Goal: Navigation & Orientation: Find specific page/section

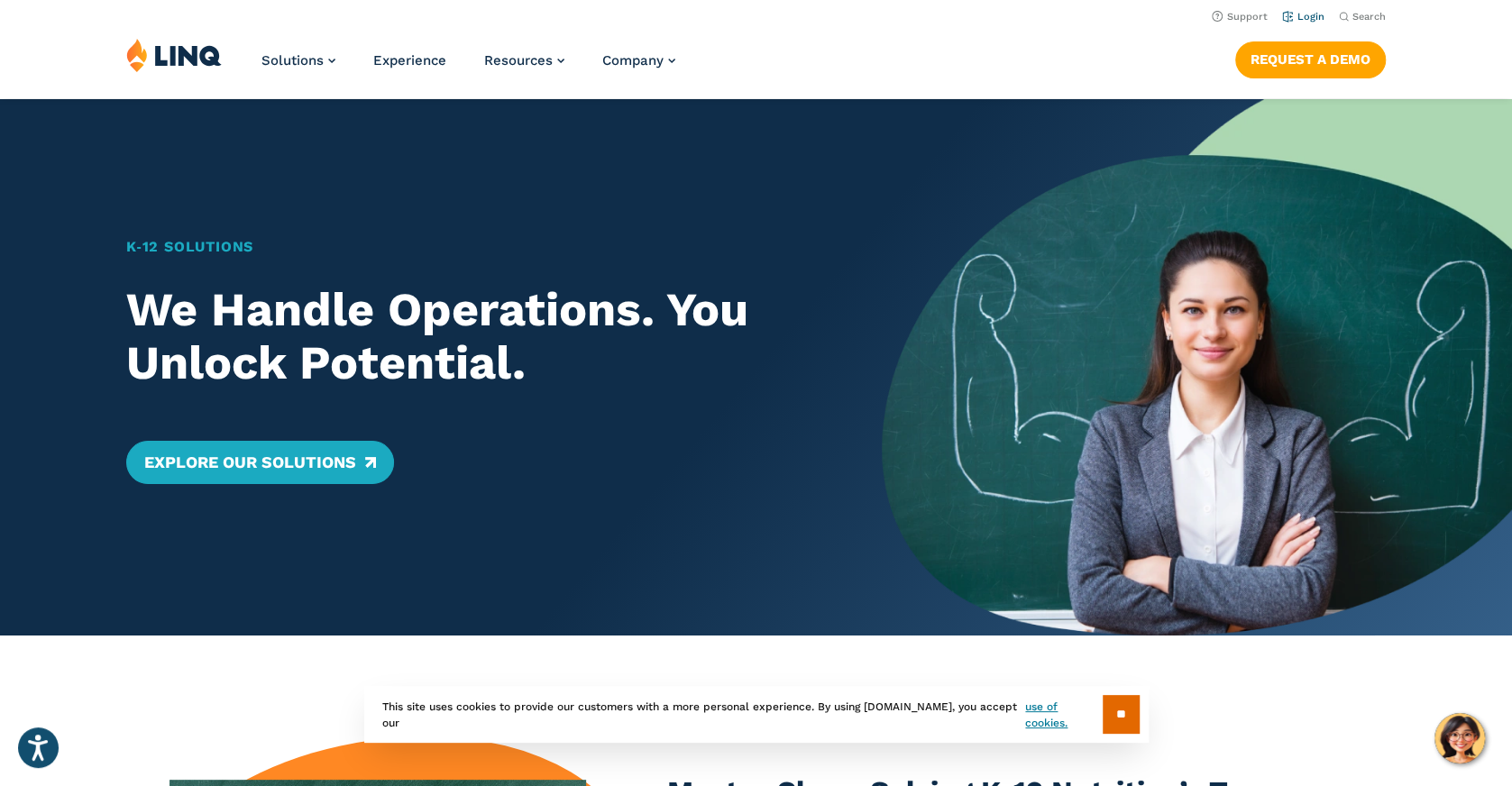
click at [1318, 12] on link "Login" at bounding box center [1303, 17] width 42 height 12
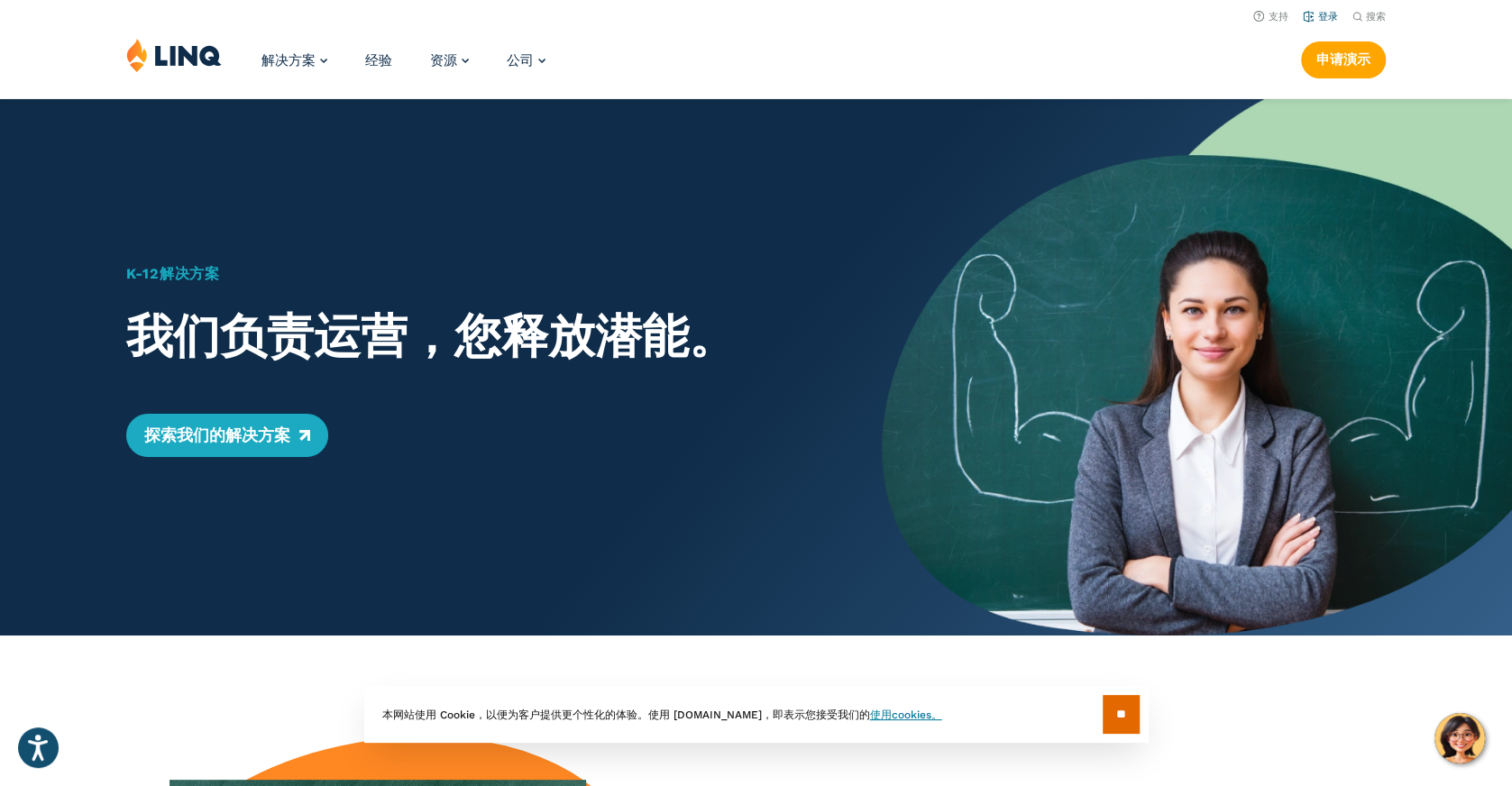
click at [1326, 22] on li "登录" at bounding box center [1320, 15] width 36 height 20
click at [1329, 14] on font "登录" at bounding box center [1327, 17] width 20 height 12
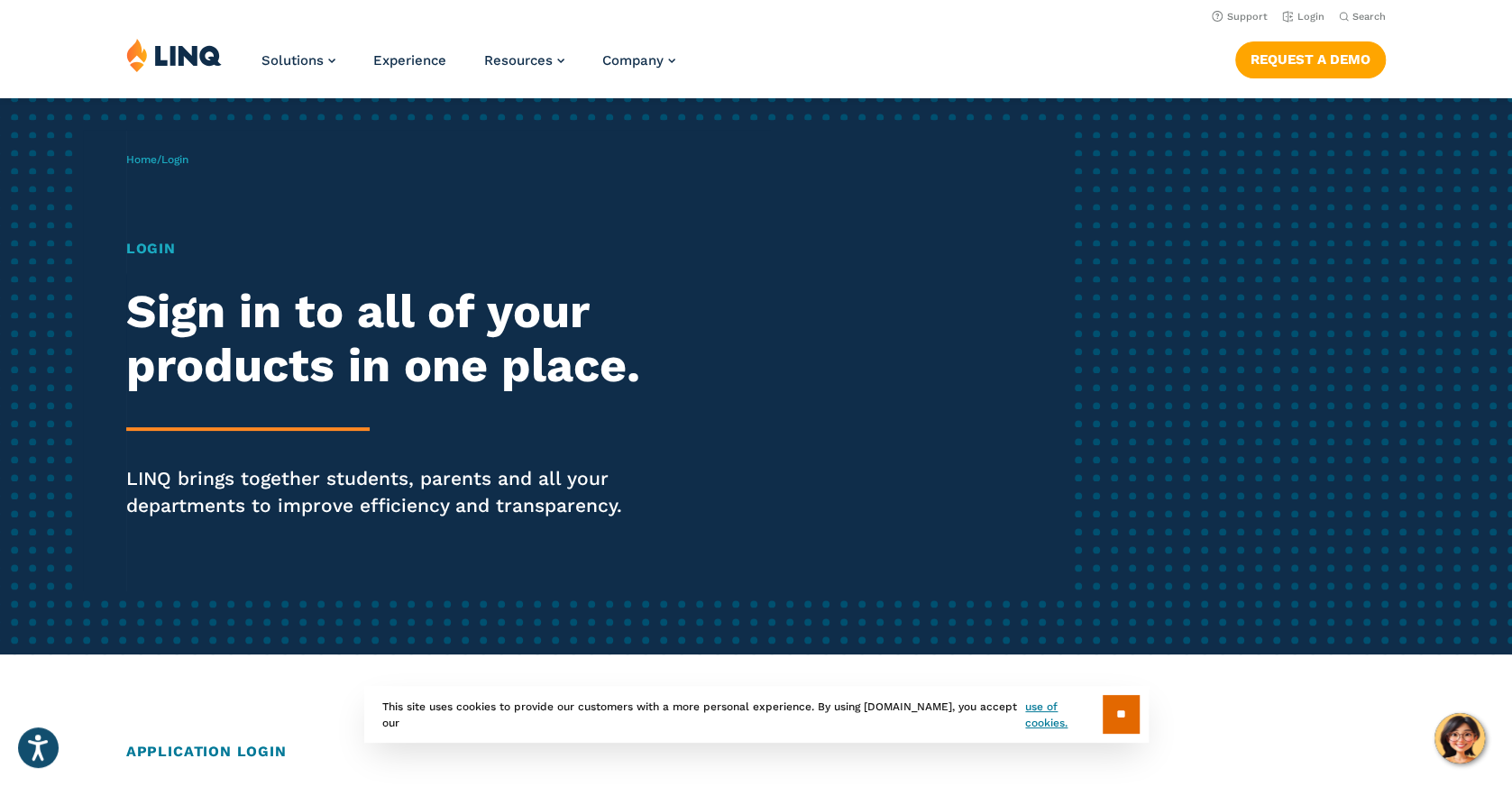
scroll to position [32, 0]
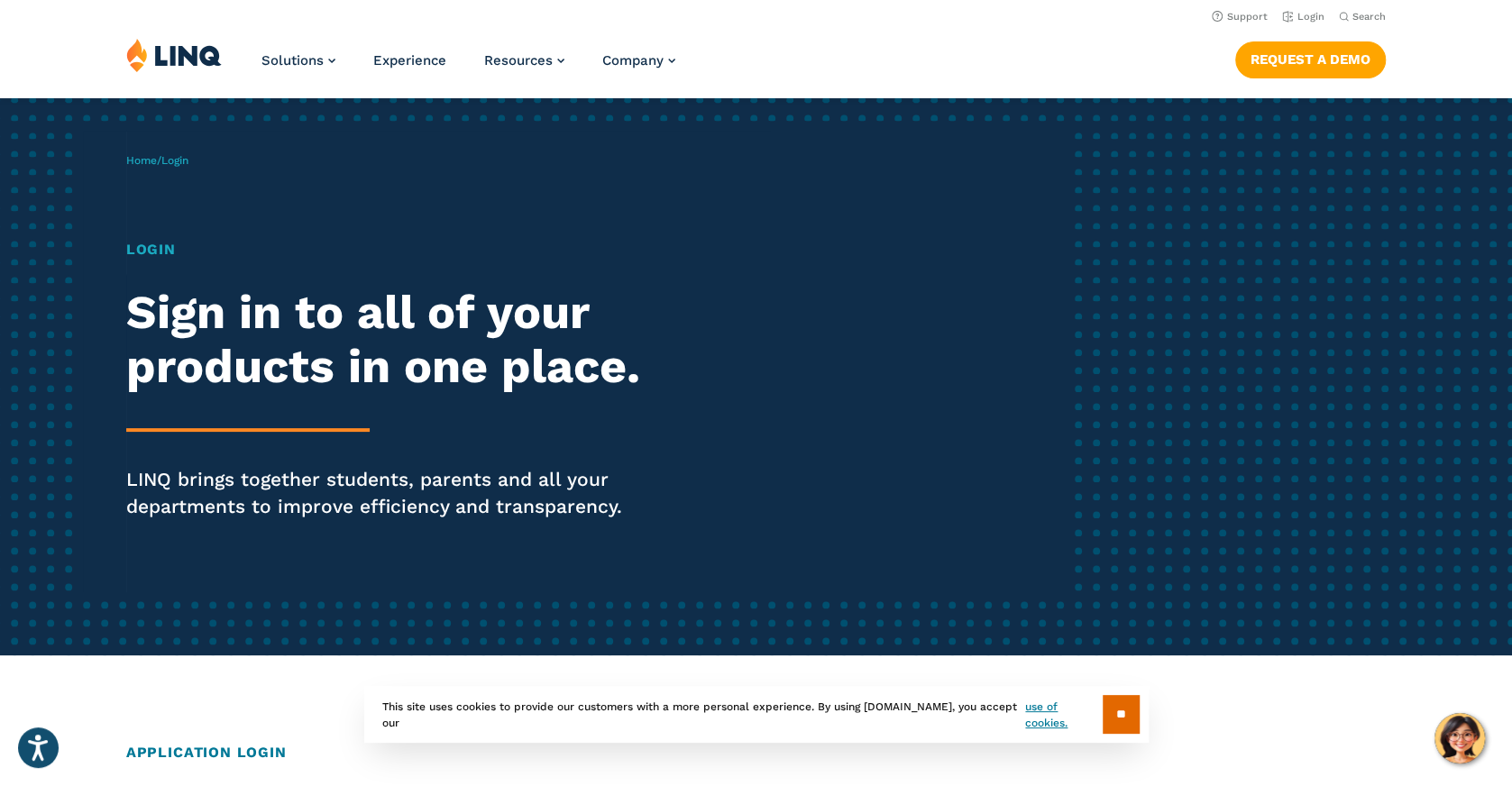
click at [144, 255] on h1 "Login" at bounding box center [417, 250] width 582 height 21
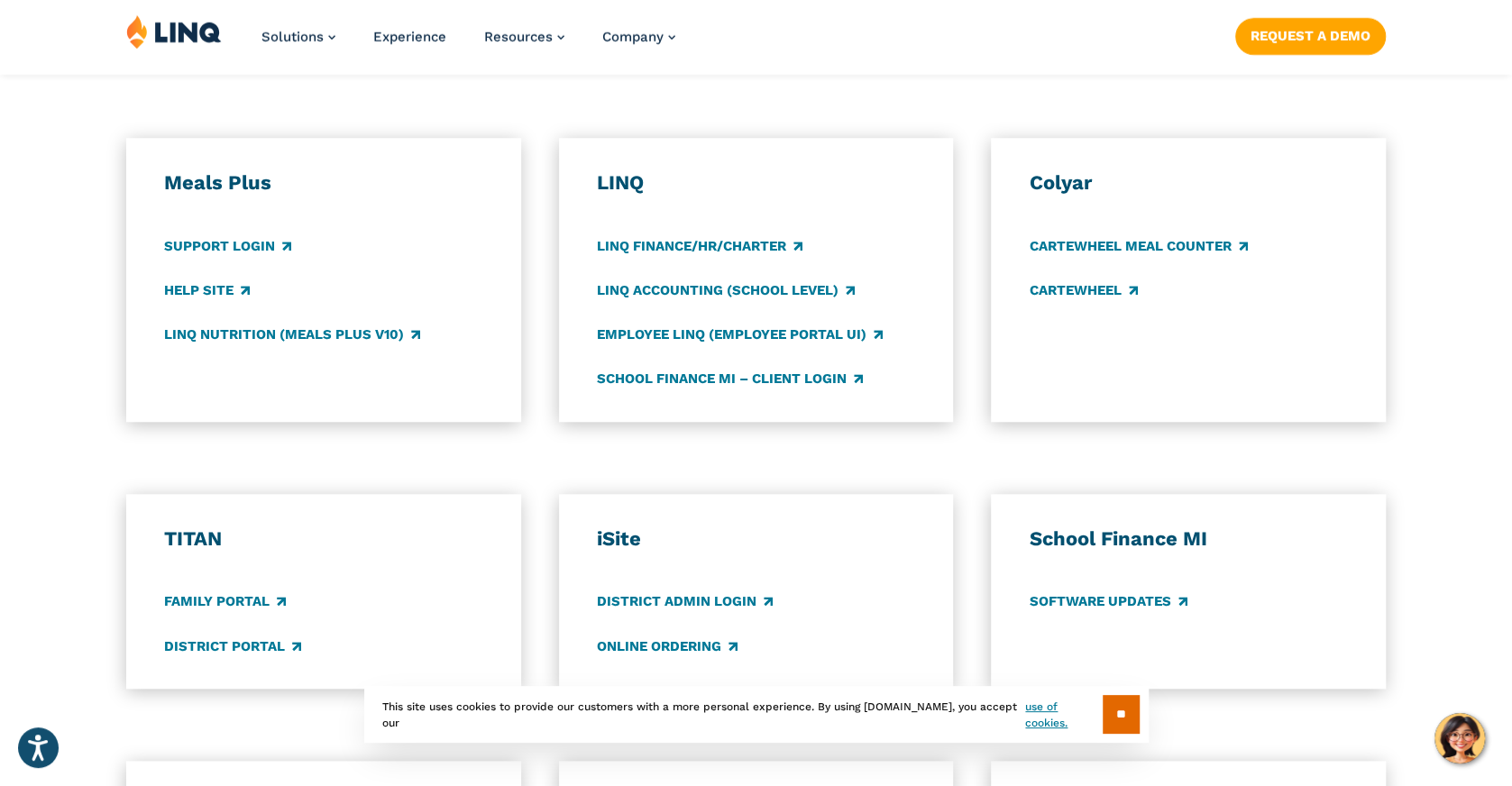
scroll to position [922, 0]
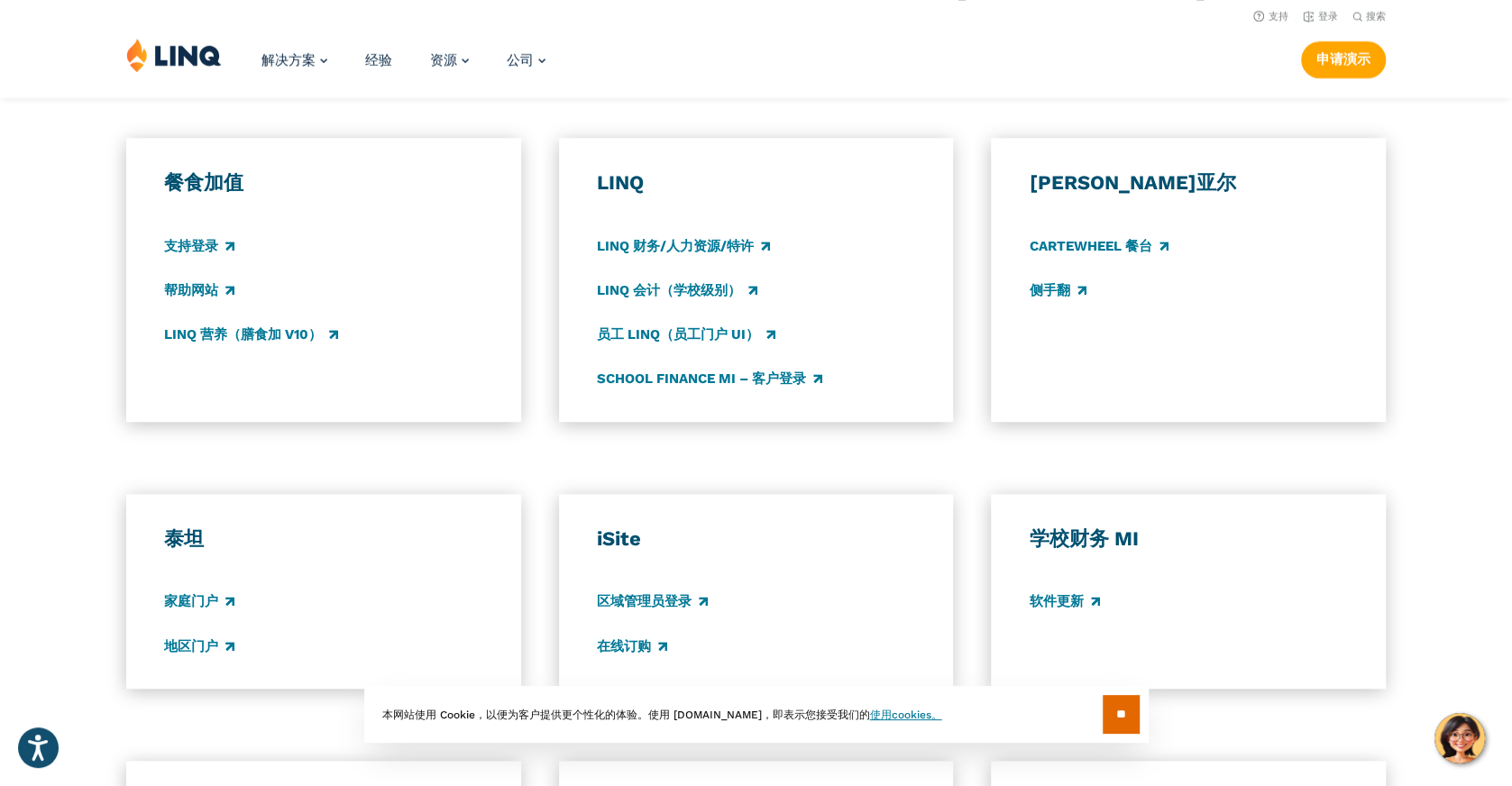
click at [762, 68] on div "解决方案 营养 概述 全新 学校营养套件 学校营养 国家营养 州 S-EBT 计划 付款 概述 教育资源规划（ERP） 概述 财务与会计 人力资源和薪资 购买…" at bounding box center [756, 68] width 1512 height 60
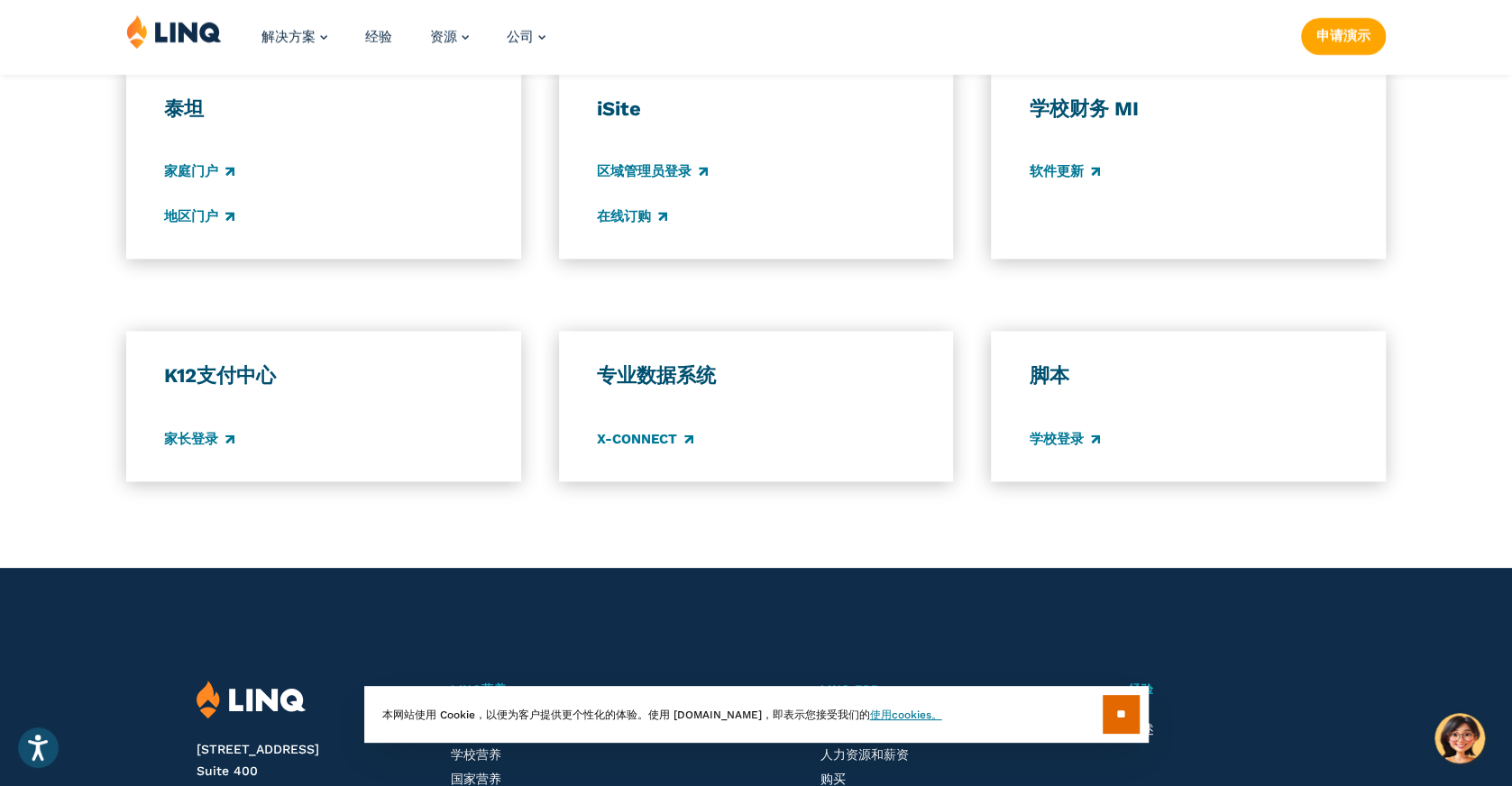
scroll to position [1353, 0]
click at [198, 430] on font "家长登录" at bounding box center [192, 437] width 54 height 16
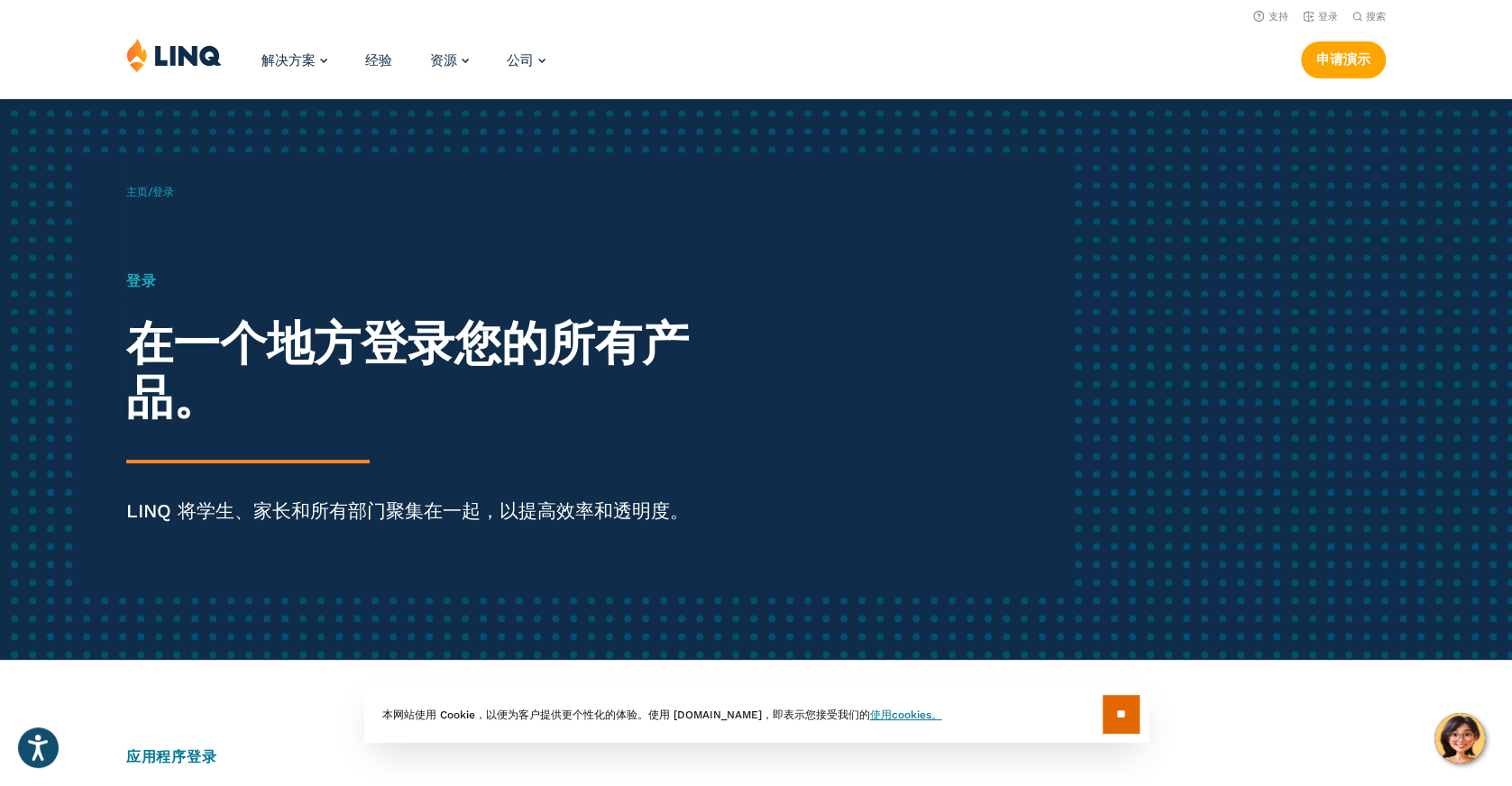
click at [163, 194] on font "登录" at bounding box center [163, 193] width 21 height 13
click at [136, 282] on font "登录" at bounding box center [141, 280] width 31 height 17
click at [171, 379] on font "在一个地方登录您的所有产品。" at bounding box center [407, 371] width 563 height 109
click at [226, 458] on div "登录 在一个地方登录您的所有产品。 LINQ 将学生、家长和所有部门聚集在一起，以提高效率和透明度。" at bounding box center [417, 422] width 582 height 305
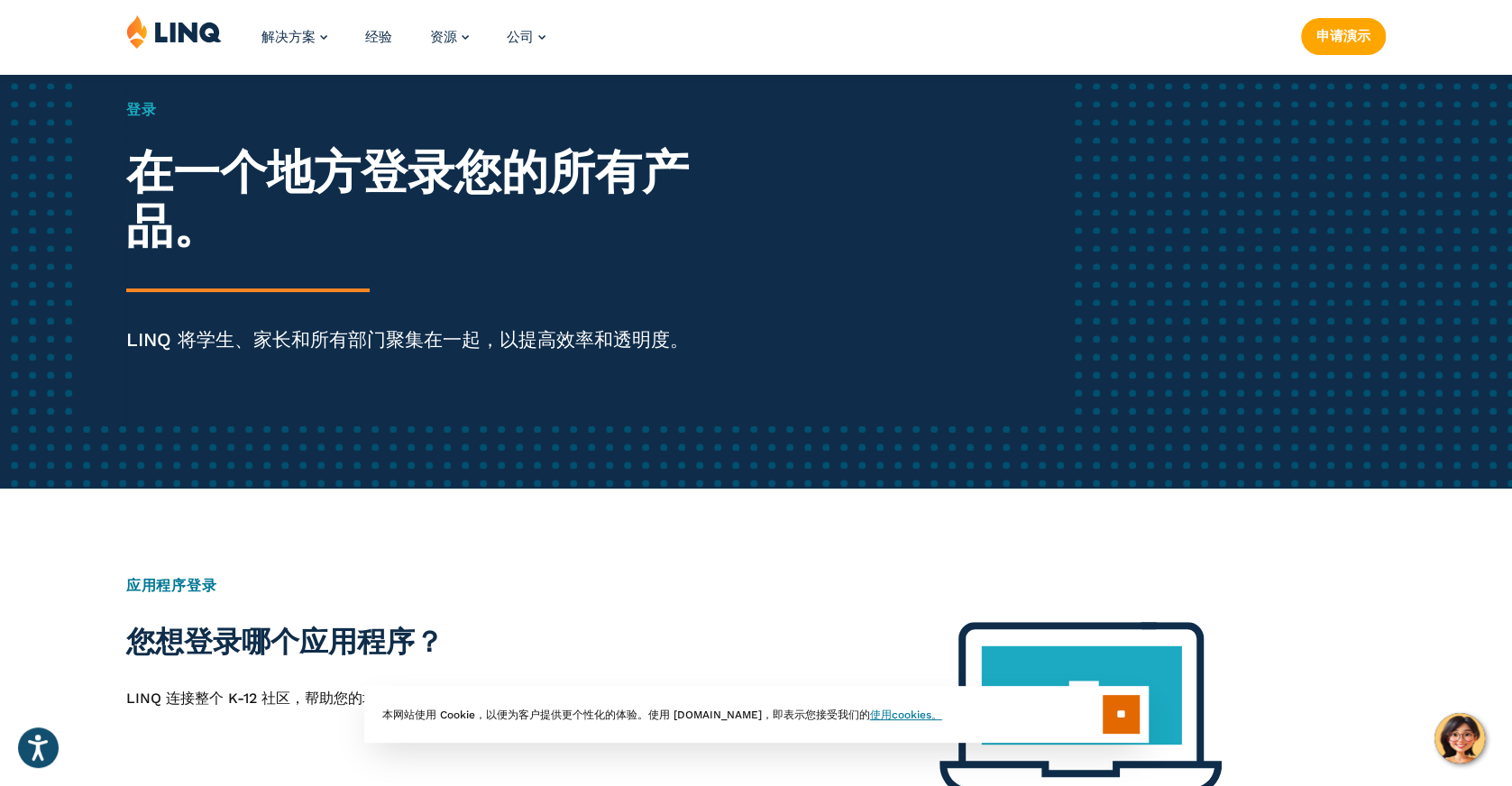
scroll to position [327, 0]
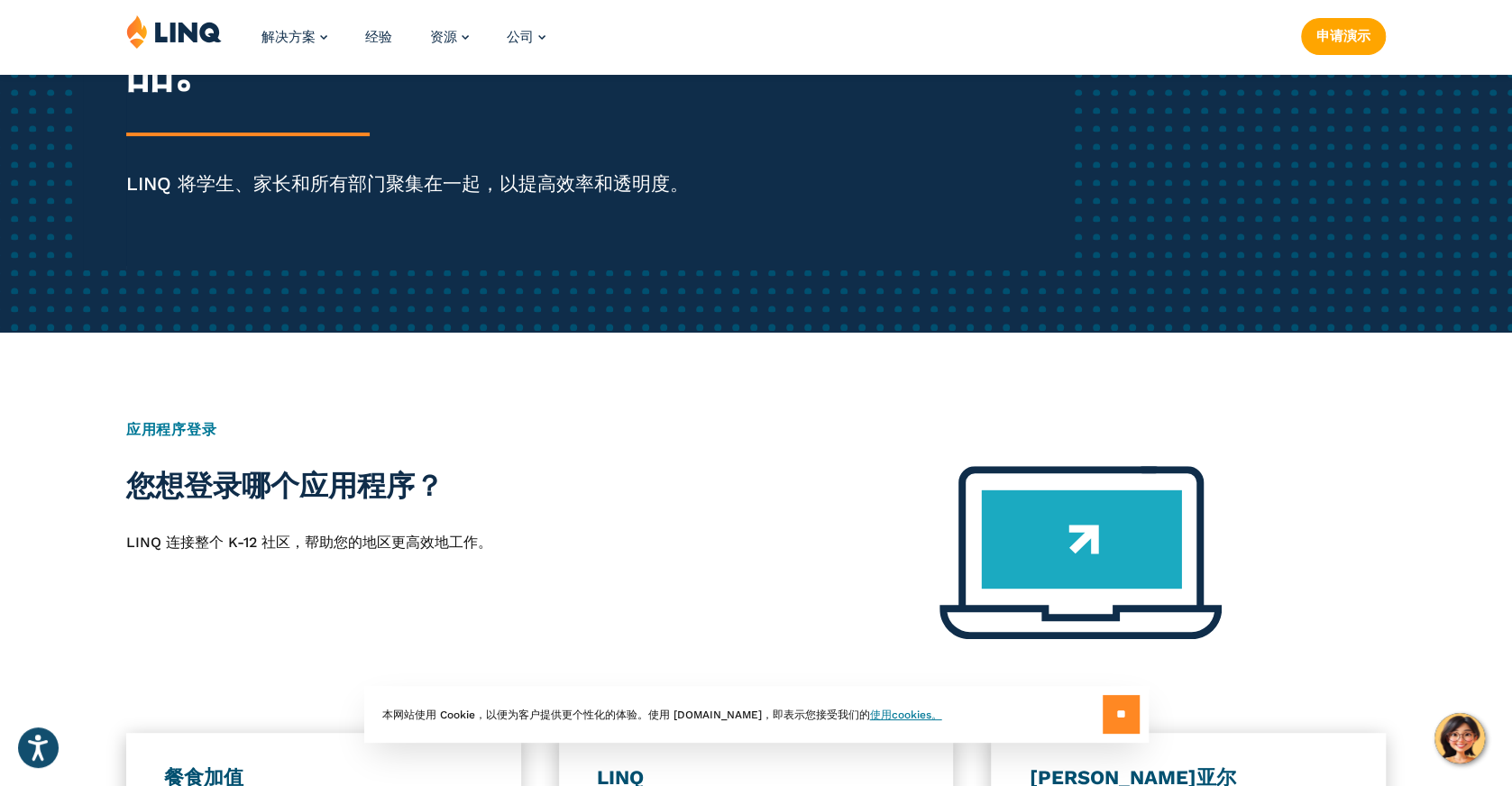
click at [1114, 708] on input "**" at bounding box center [1121, 714] width 37 height 38
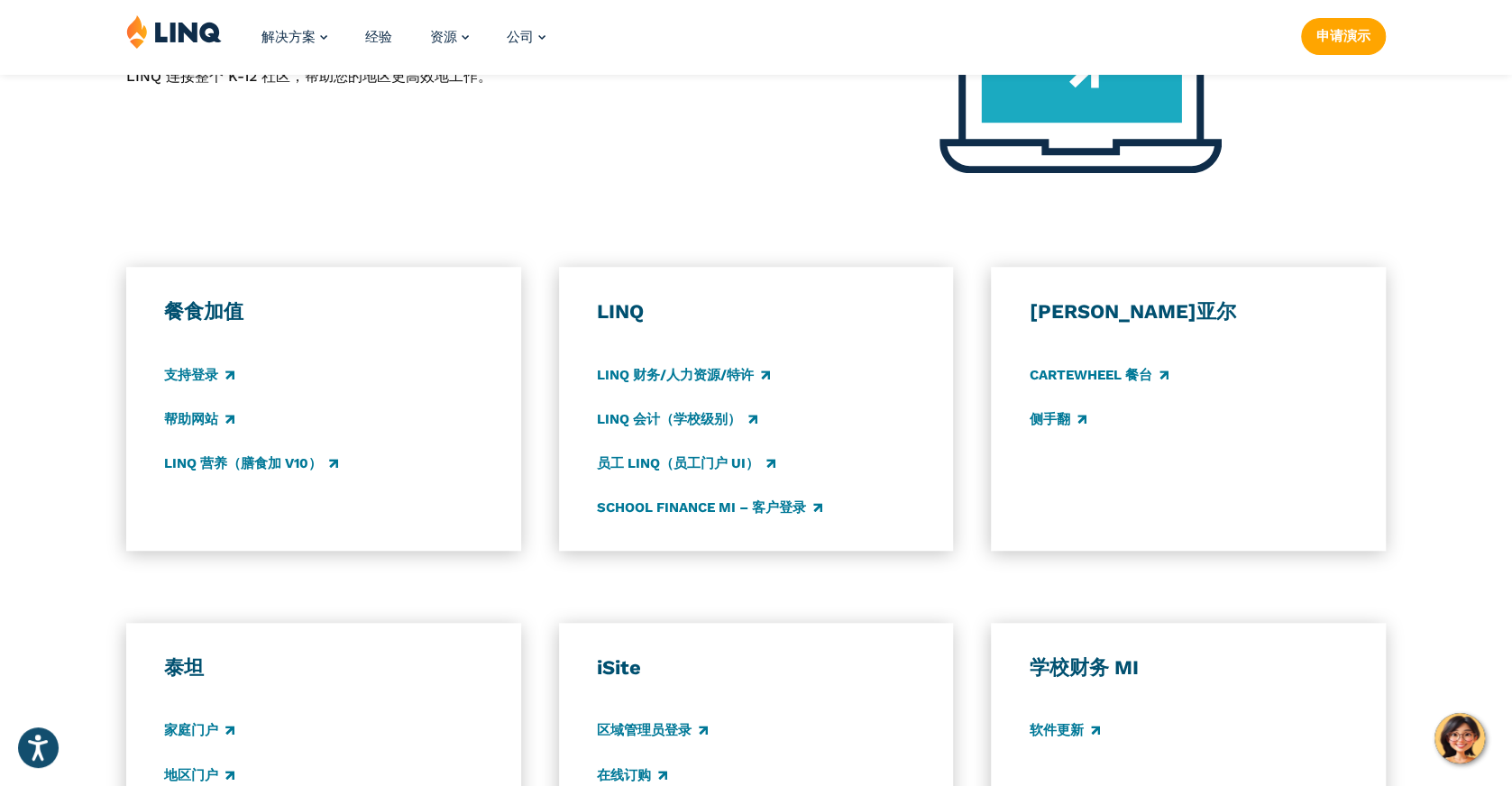
scroll to position [808, 0]
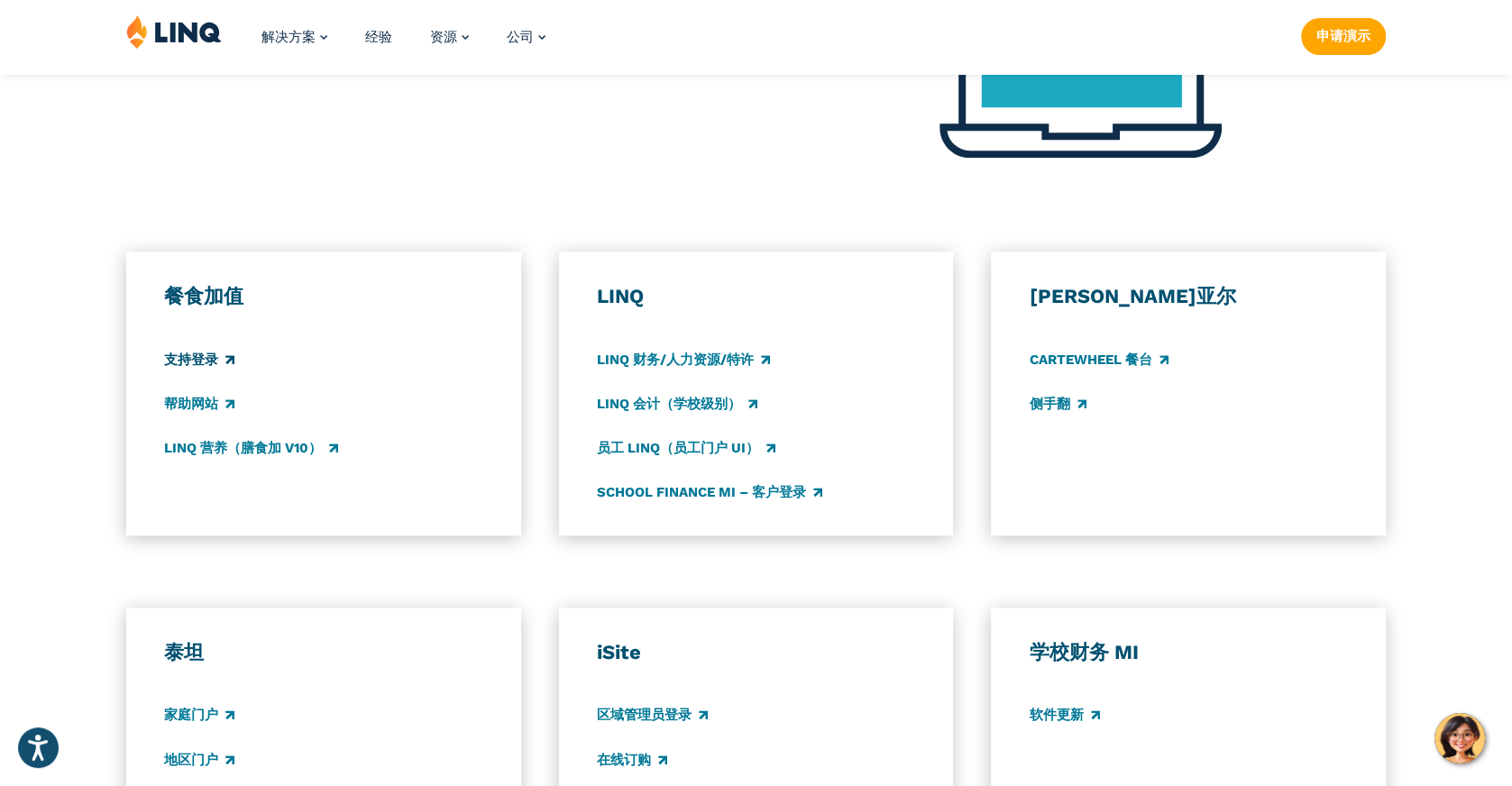
click at [200, 353] on font "支持登录" at bounding box center [192, 359] width 54 height 16
